Goal: Information Seeking & Learning: Stay updated

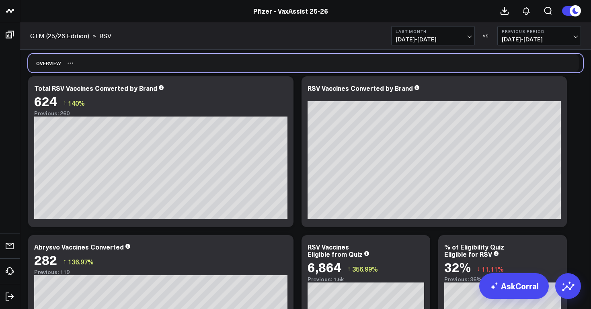
click at [154, 65] on div "Overview" at bounding box center [305, 63] width 555 height 18
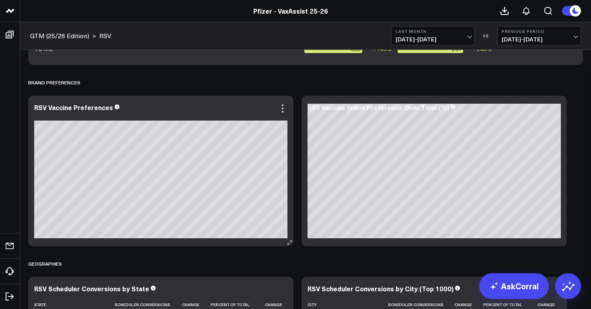
scroll to position [1150, 0]
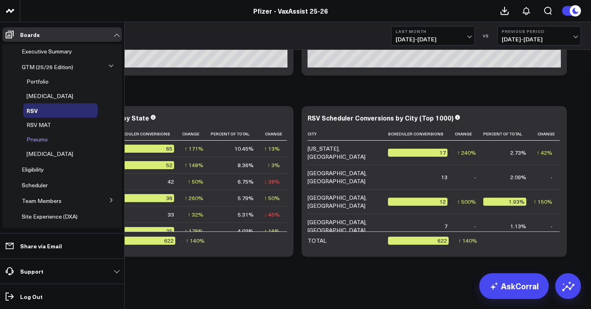
click at [43, 136] on span "Pneumo" at bounding box center [37, 140] width 21 height 8
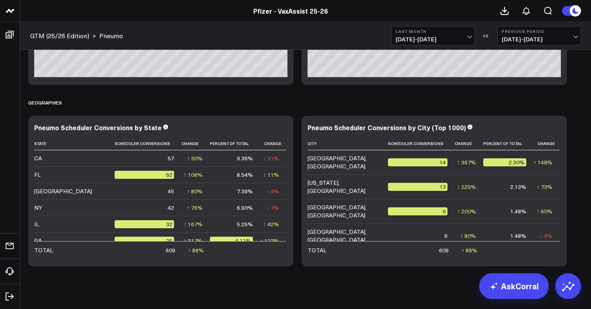
scroll to position [1150, 0]
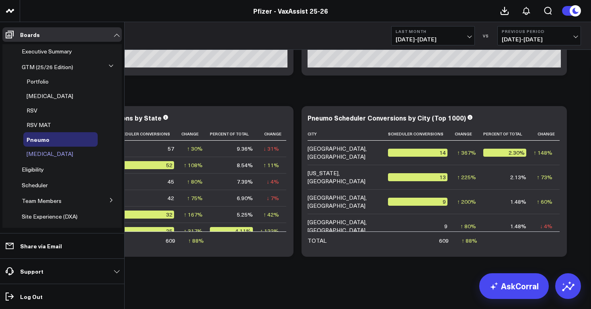
click at [33, 150] on span "[MEDICAL_DATA]" at bounding box center [50, 154] width 47 height 8
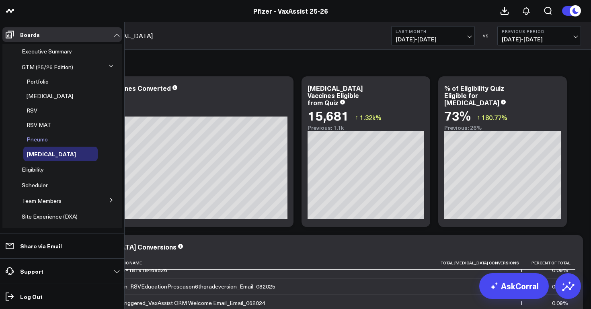
click at [42, 136] on span "Pneumo" at bounding box center [37, 140] width 21 height 8
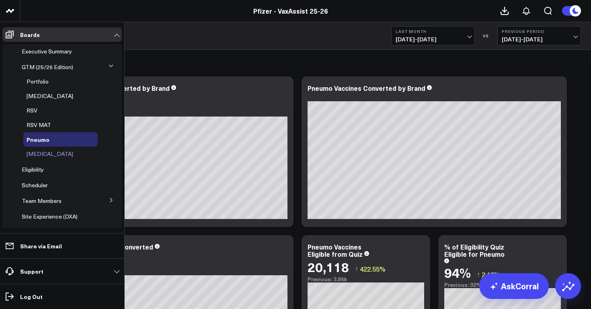
click at [35, 147] on div "[MEDICAL_DATA]" at bounding box center [60, 154] width 74 height 14
click at [29, 150] on span "[MEDICAL_DATA]" at bounding box center [50, 154] width 47 height 8
